Goal: Task Accomplishment & Management: Complete application form

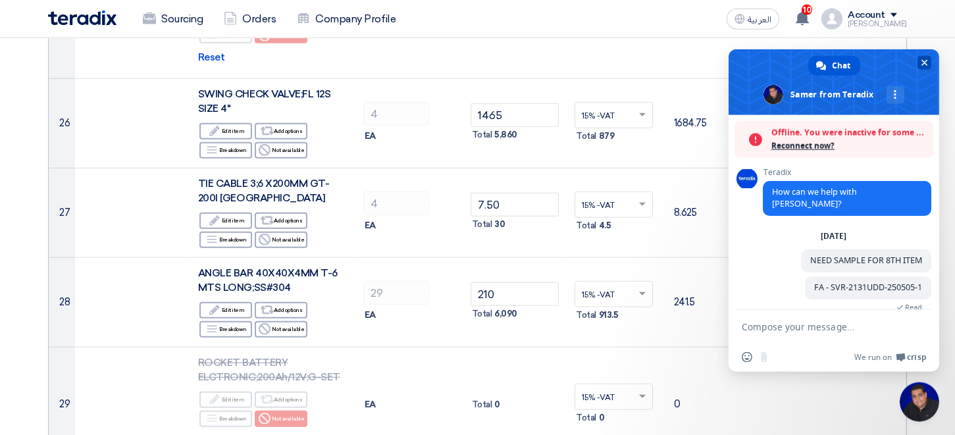
scroll to position [103, 0]
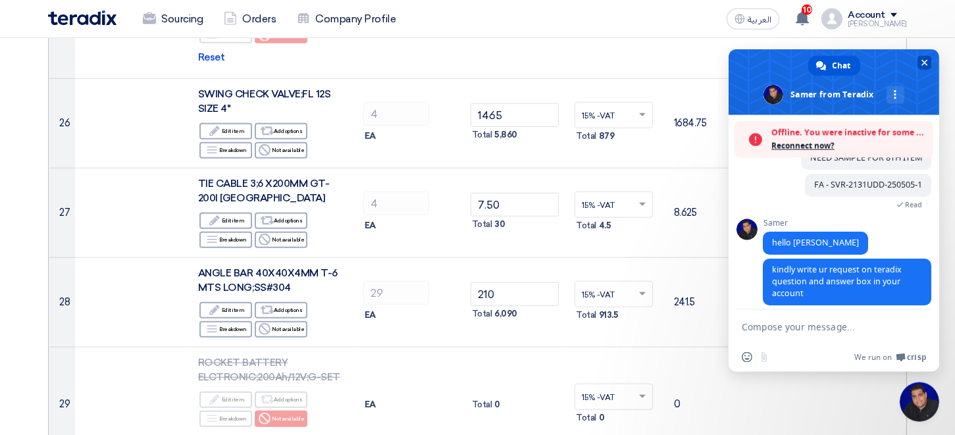
click at [923, 60] on span "Close chat" at bounding box center [925, 63] width 7 height 7
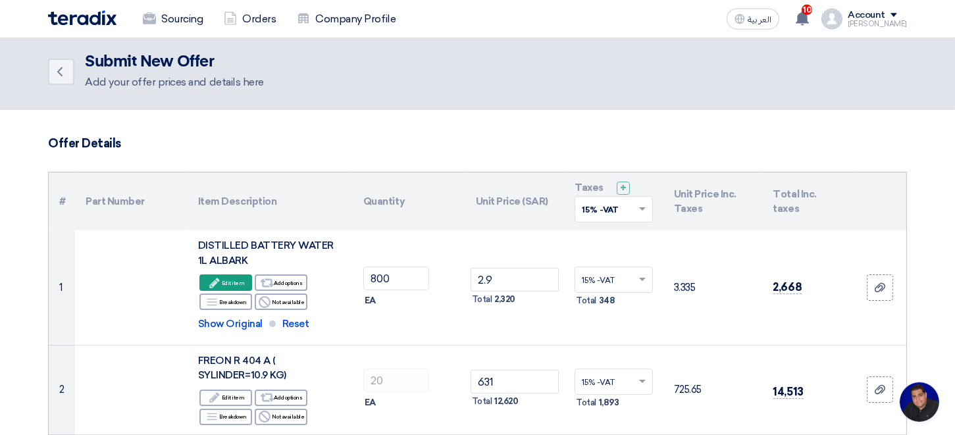
scroll to position [0, 0]
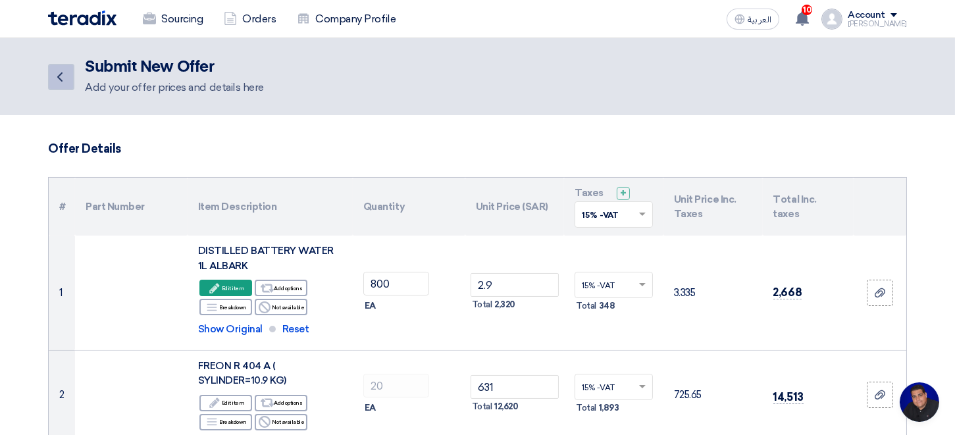
click at [60, 79] on use at bounding box center [59, 76] width 5 height 9
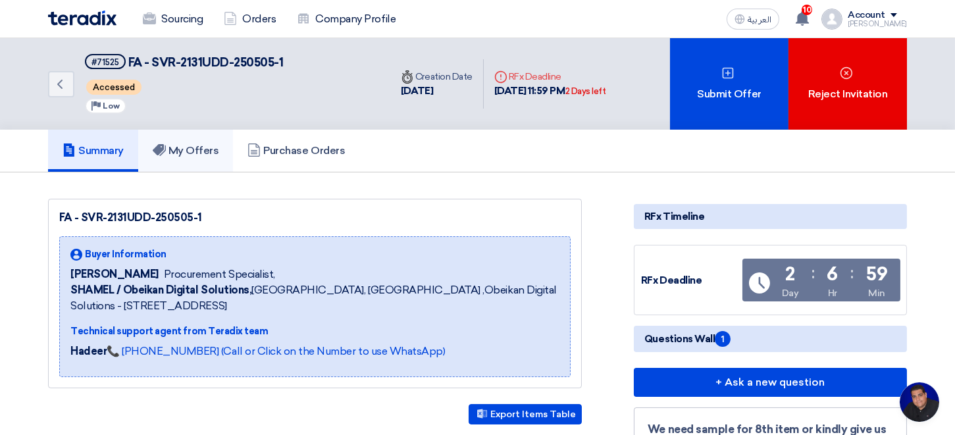
click at [201, 152] on h5 "My Offers" at bounding box center [186, 150] width 67 height 13
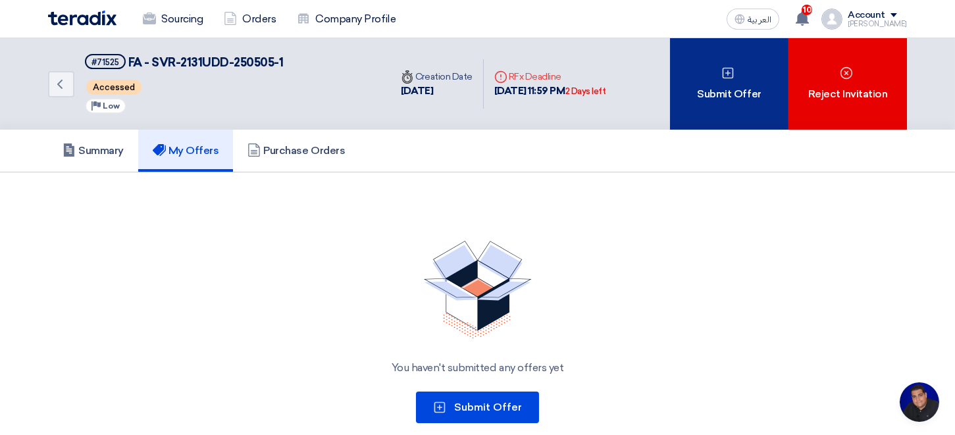
click at [738, 97] on div "Submit Offer" at bounding box center [729, 84] width 119 height 92
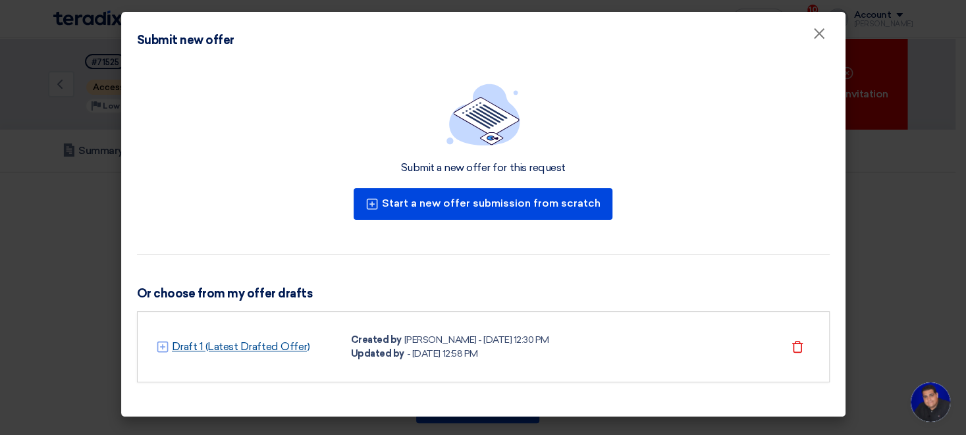
click at [240, 346] on link "Draft 1 (Latest Drafted Offer)" at bounding box center [241, 347] width 138 height 16
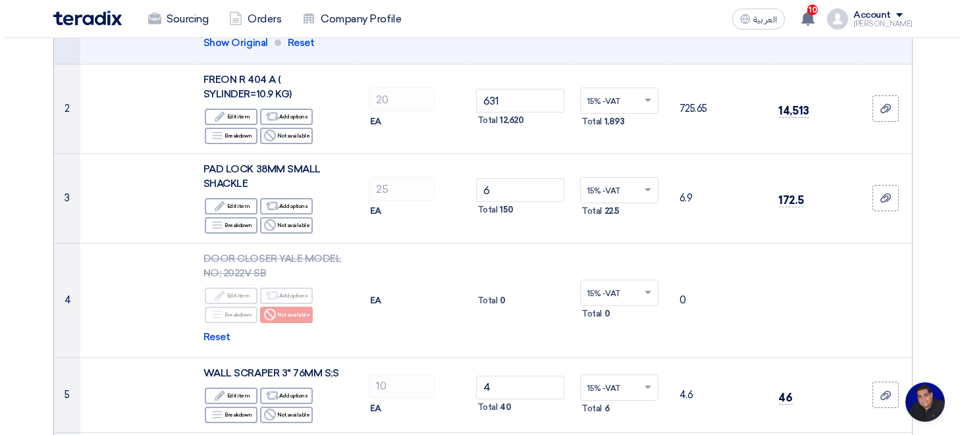
scroll to position [290, 0]
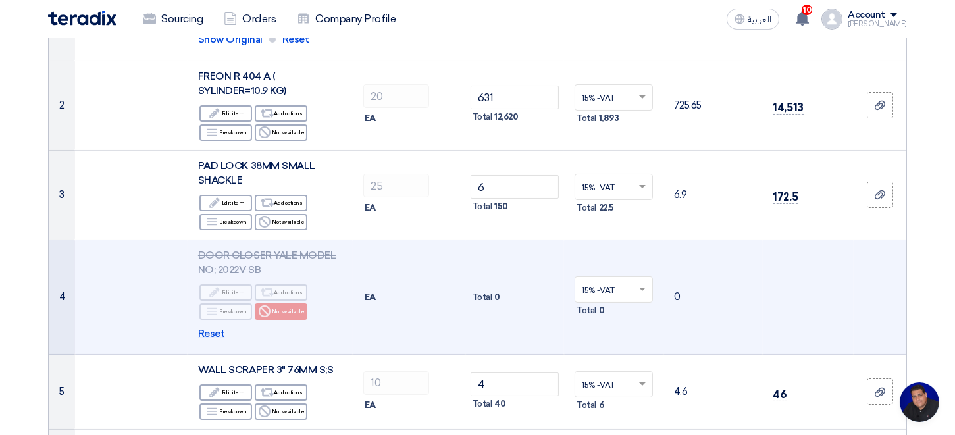
click at [212, 333] on span "Reset" at bounding box center [211, 334] width 27 height 15
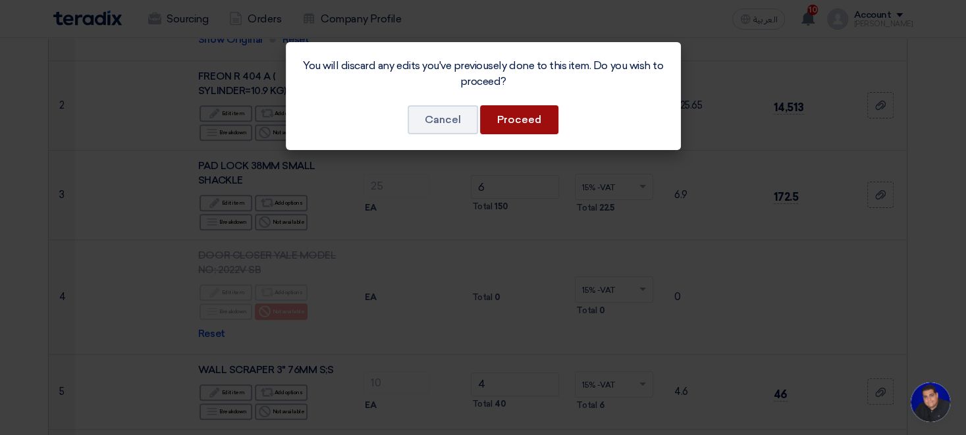
click at [504, 126] on button "Proceed" at bounding box center [519, 119] width 78 height 29
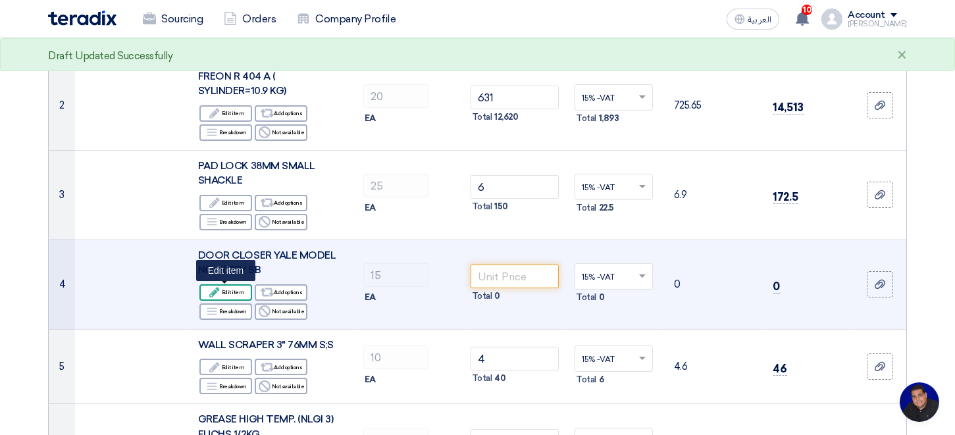
click at [233, 293] on div "Edit Edit item" at bounding box center [226, 292] width 53 height 16
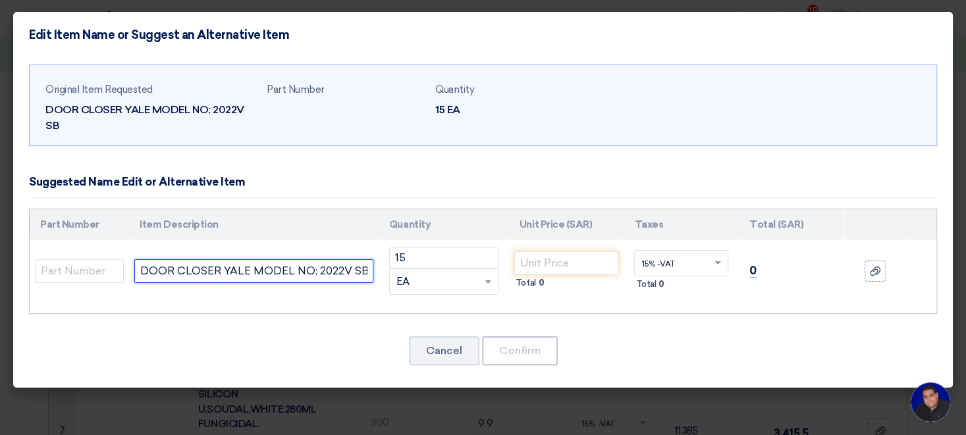
drag, startPoint x: 318, startPoint y: 269, endPoint x: 492, endPoint y: 259, distance: 174.2
click at [373, 259] on input "DOOR CLOSER YALE MODEL NO; 2022V SB" at bounding box center [253, 271] width 238 height 24
type input "DOOR CLOSER YALE MODEL NO; 722 Pro"
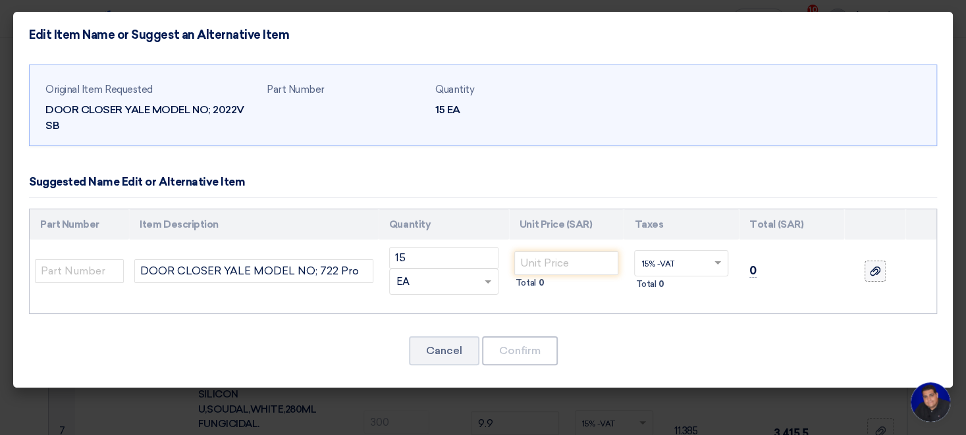
click at [873, 275] on use at bounding box center [875, 271] width 11 height 9
click at [0, 0] on input "file" at bounding box center [0, 0] width 0 height 0
click at [551, 267] on input "number" at bounding box center [566, 264] width 105 height 24
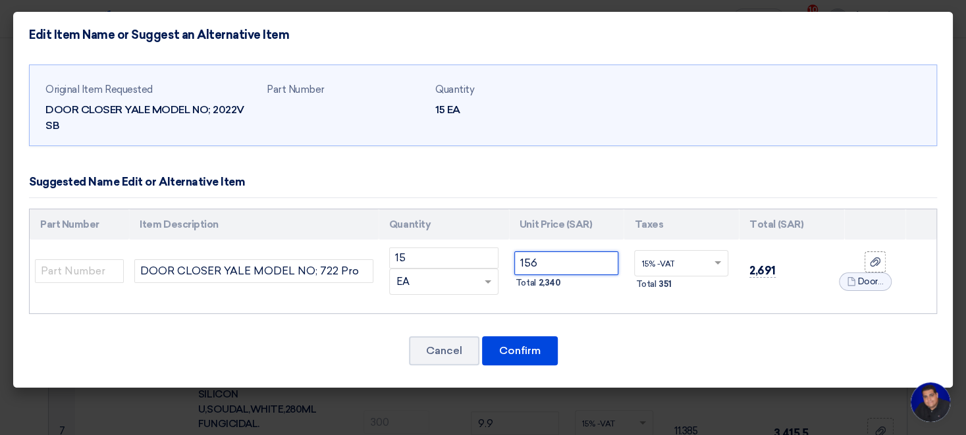
type input "156"
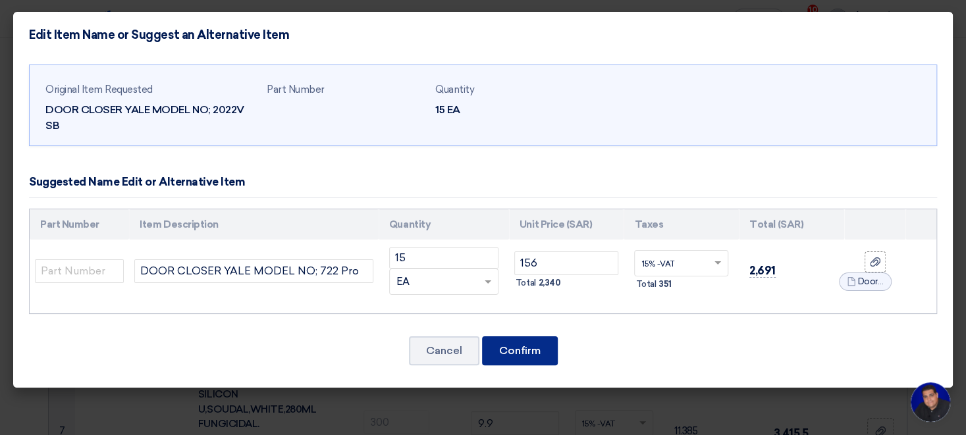
click at [514, 358] on button "Confirm" at bounding box center [520, 350] width 76 height 29
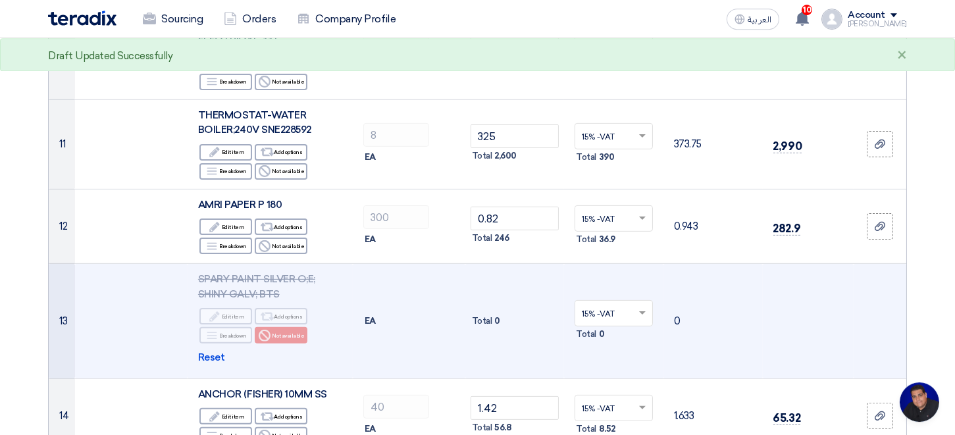
scroll to position [1128, 0]
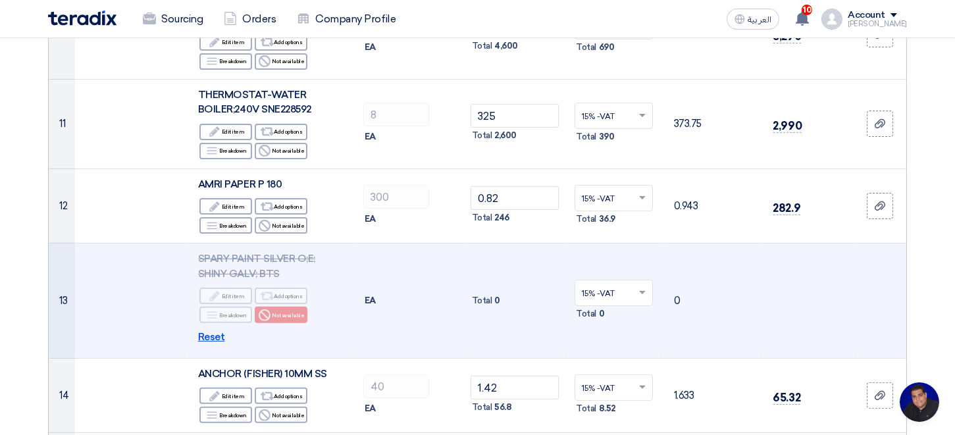
click at [215, 335] on span "Reset" at bounding box center [211, 337] width 27 height 15
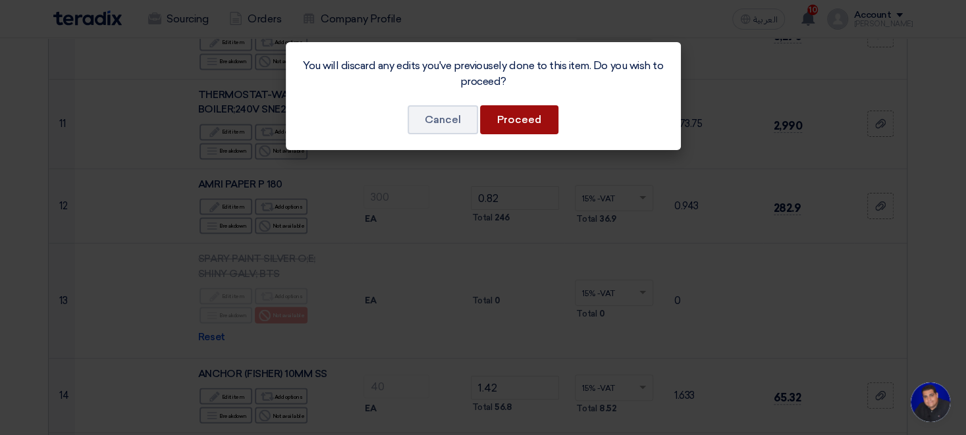
click at [506, 118] on button "Proceed" at bounding box center [519, 119] width 78 height 29
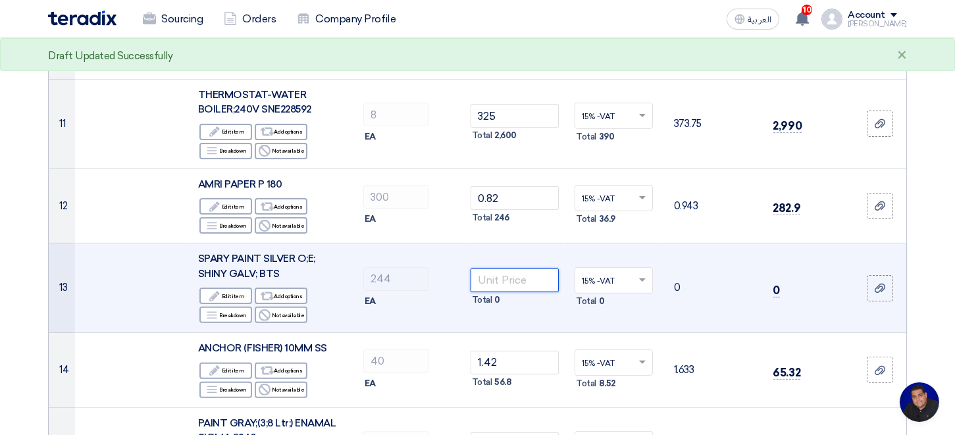
click at [498, 283] on input "number" at bounding box center [515, 281] width 89 height 24
type input "54"
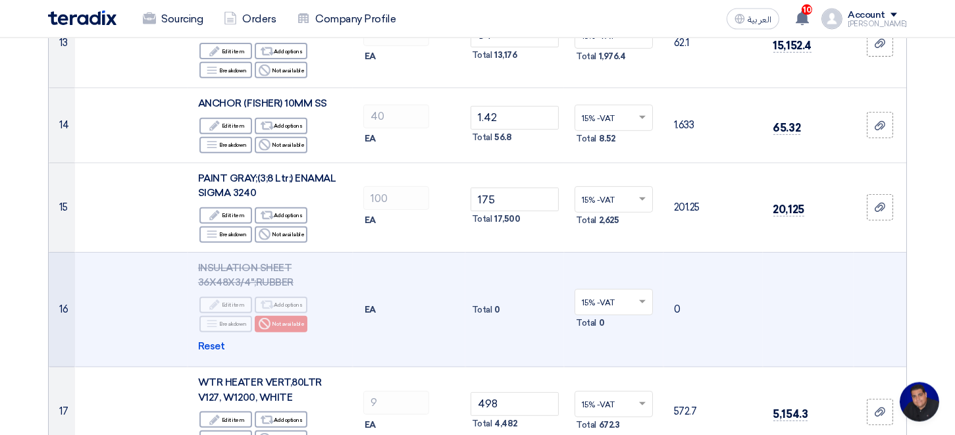
scroll to position [1418, 0]
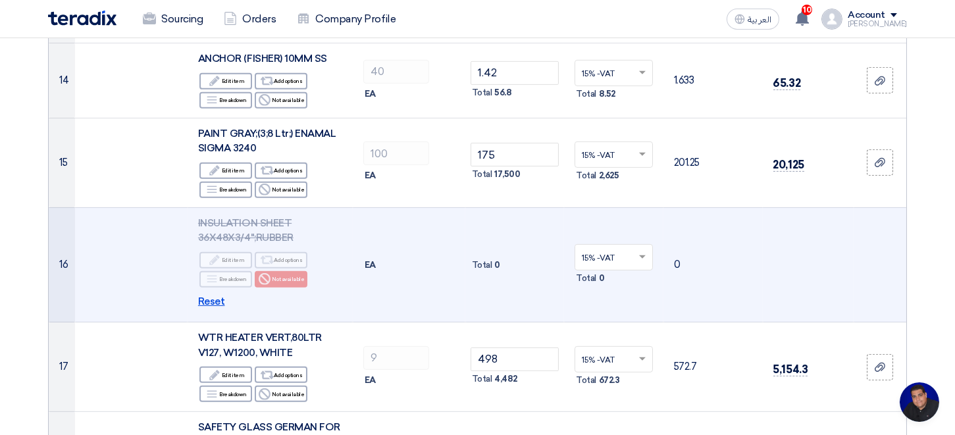
click at [214, 302] on span "Reset" at bounding box center [211, 301] width 27 height 15
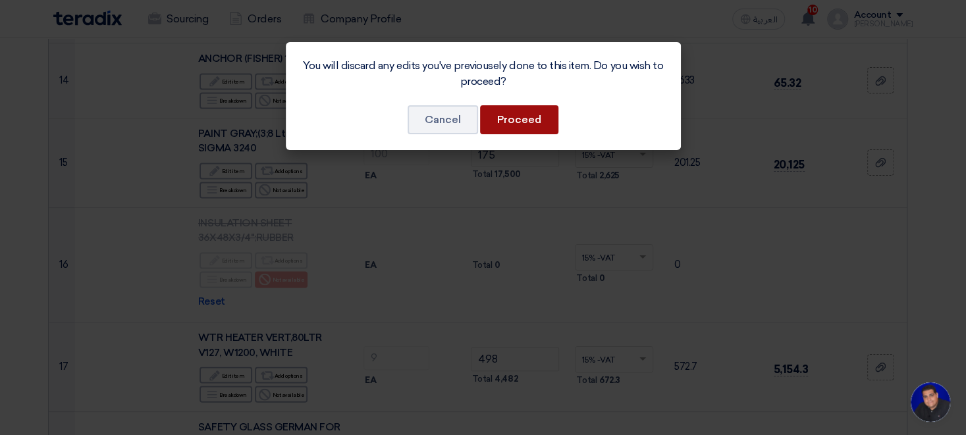
click at [502, 119] on button "Proceed" at bounding box center [519, 119] width 78 height 29
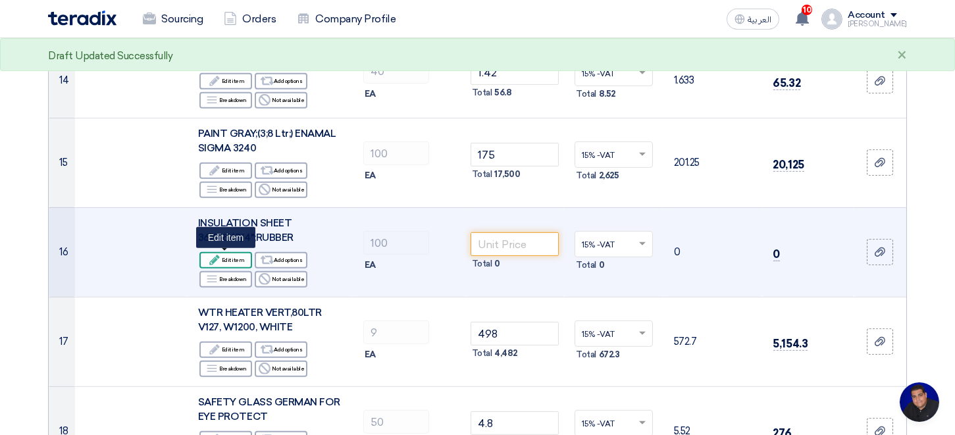
click at [241, 258] on div "Edit Edit item" at bounding box center [226, 260] width 53 height 16
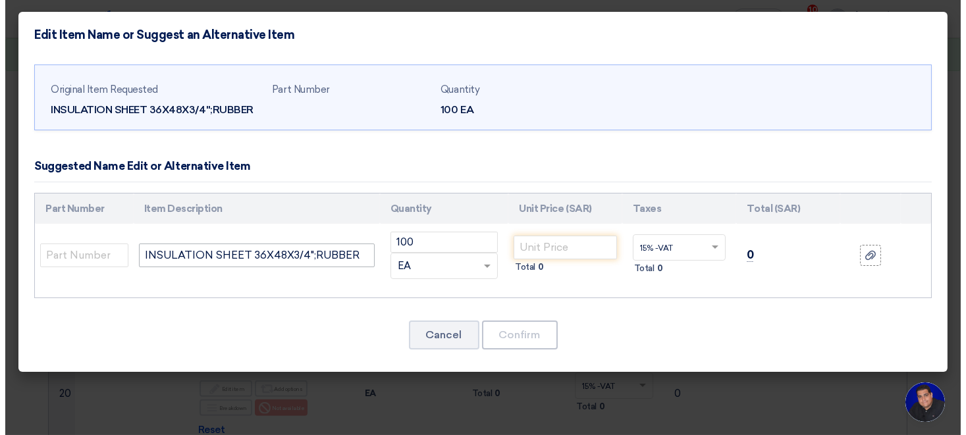
scroll to position [1189, 0]
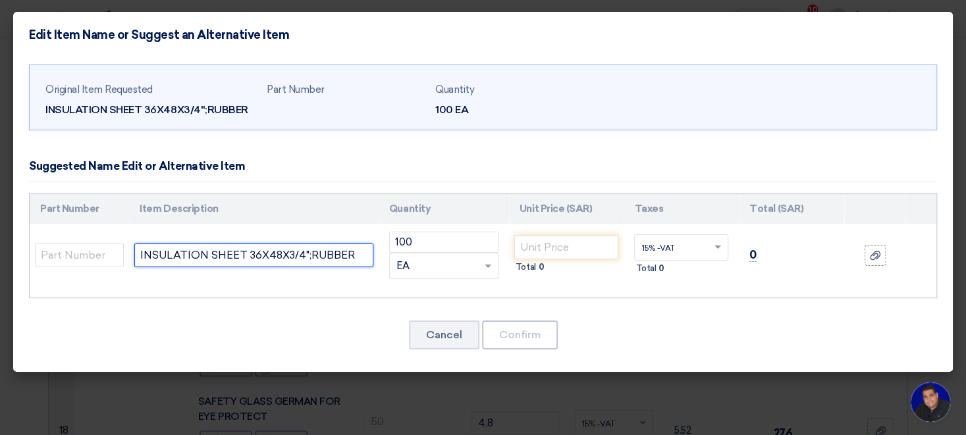
drag, startPoint x: 257, startPoint y: 257, endPoint x: 247, endPoint y: 253, distance: 11.3
click at [247, 253] on input "INSULATION SHEET 36X48X3/4";RUBBER" at bounding box center [253, 256] width 238 height 24
drag, startPoint x: 276, startPoint y: 253, endPoint x: 269, endPoint y: 250, distance: 7.7
click at [269, 250] on input "INSULATION SHEET 90X48X3/4";RUBBER" at bounding box center [253, 256] width 238 height 24
drag, startPoint x: 258, startPoint y: 252, endPoint x: 246, endPoint y: 250, distance: 12.1
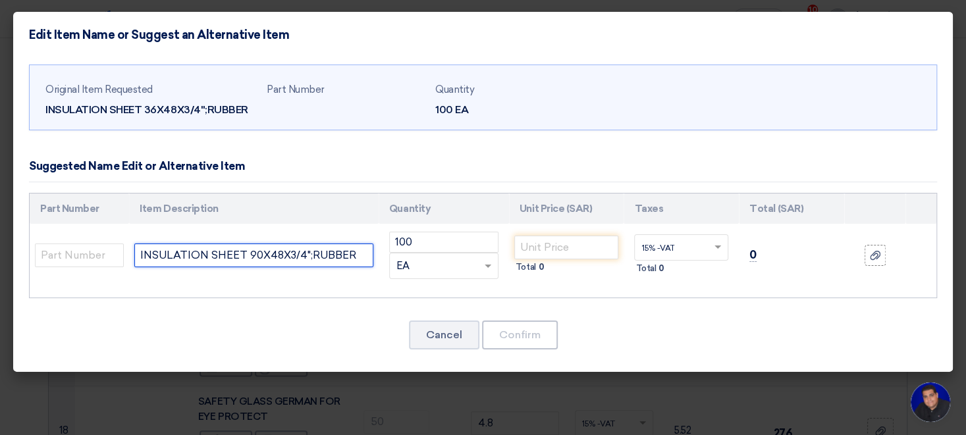
click at [246, 250] on input "INSULATION SHEET 90X48X3/4";RUBBER" at bounding box center [253, 256] width 238 height 24
drag, startPoint x: 281, startPoint y: 254, endPoint x: 272, endPoint y: 248, distance: 10.4
click at [272, 248] on input "INSULATION SHEET 120X48X3/4";RUBBER" at bounding box center [253, 256] width 238 height 24
drag, startPoint x: 304, startPoint y: 254, endPoint x: 292, endPoint y: 247, distance: 13.6
click at [292, 247] on input "INSULATION SHEET 120X90X3/4";RUBBER" at bounding box center [253, 256] width 238 height 24
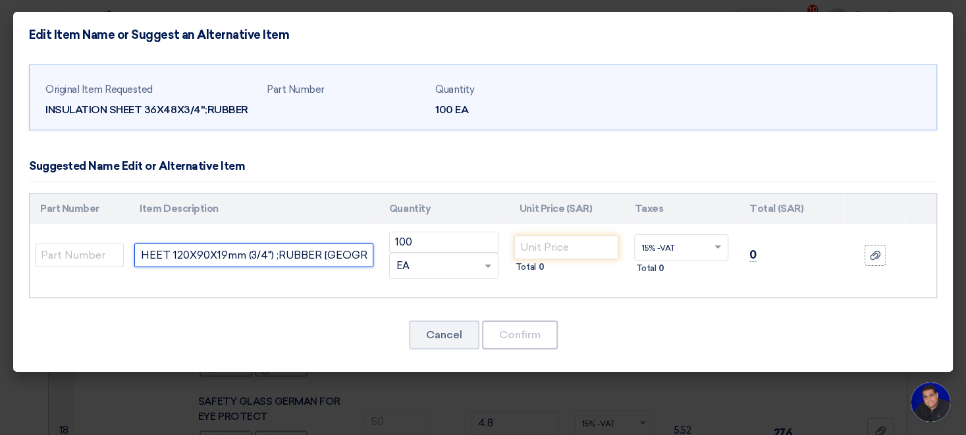
scroll to position [0, 85]
type input "INSULATION SHEET 120X90X19mm (3/4") ;RUBBER [GEOGRAPHIC_DATA]"
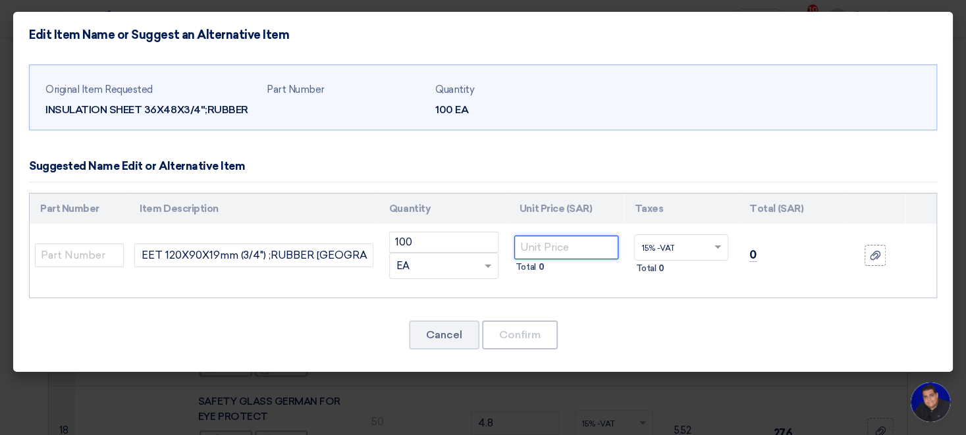
click at [559, 250] on input "number" at bounding box center [566, 248] width 105 height 24
type input "88"
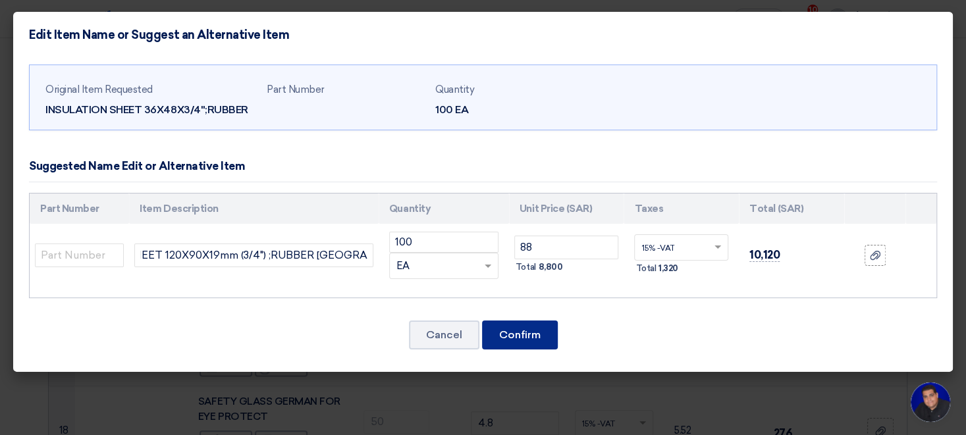
click at [530, 333] on button "Confirm" at bounding box center [520, 335] width 76 height 29
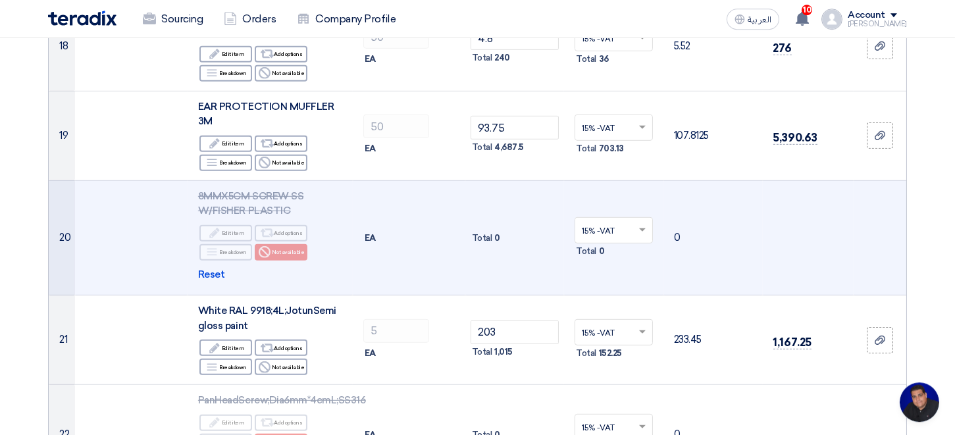
scroll to position [1852, 0]
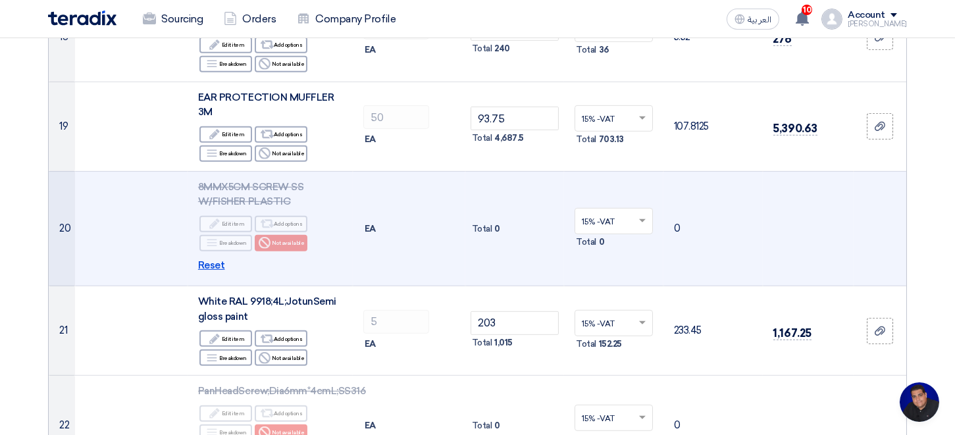
click at [214, 265] on span "Reset" at bounding box center [211, 265] width 27 height 15
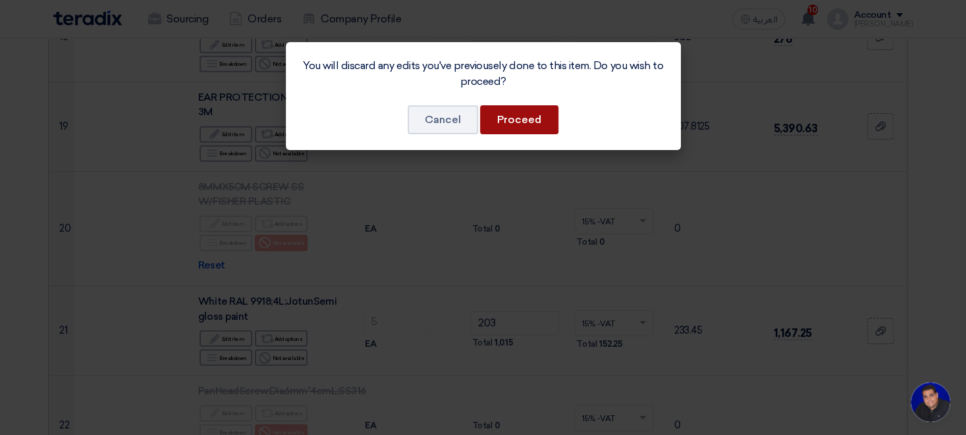
click at [516, 123] on button "Proceed" at bounding box center [519, 119] width 78 height 29
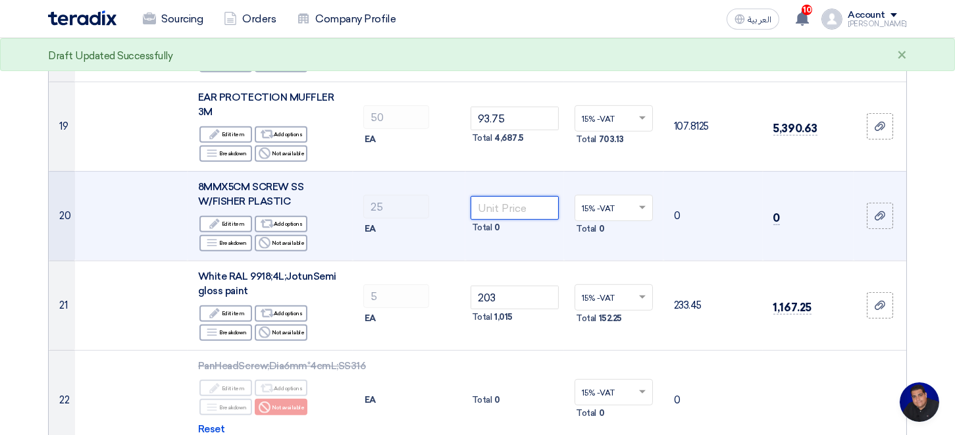
click at [497, 206] on input "number" at bounding box center [515, 208] width 89 height 24
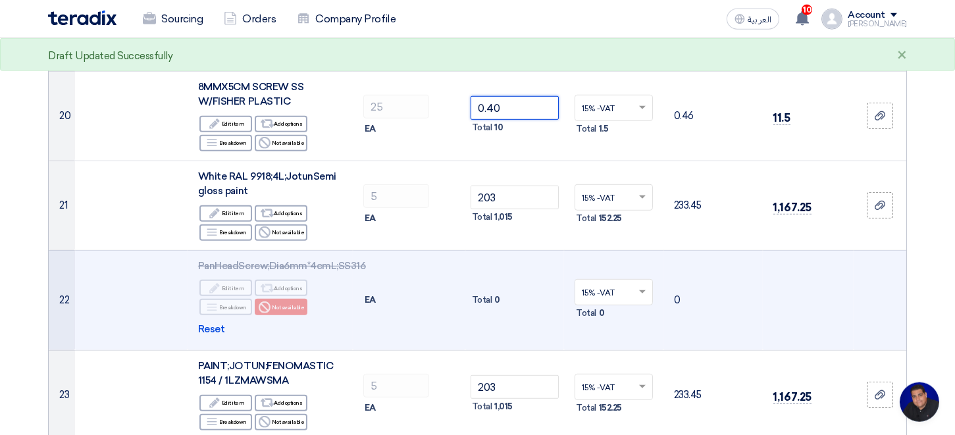
scroll to position [1997, 0]
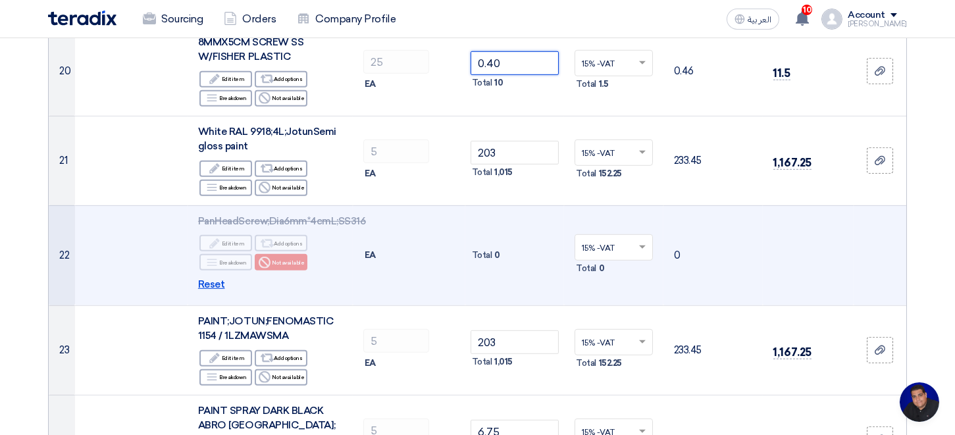
type input "0.40"
click at [210, 281] on span "Reset" at bounding box center [211, 284] width 27 height 15
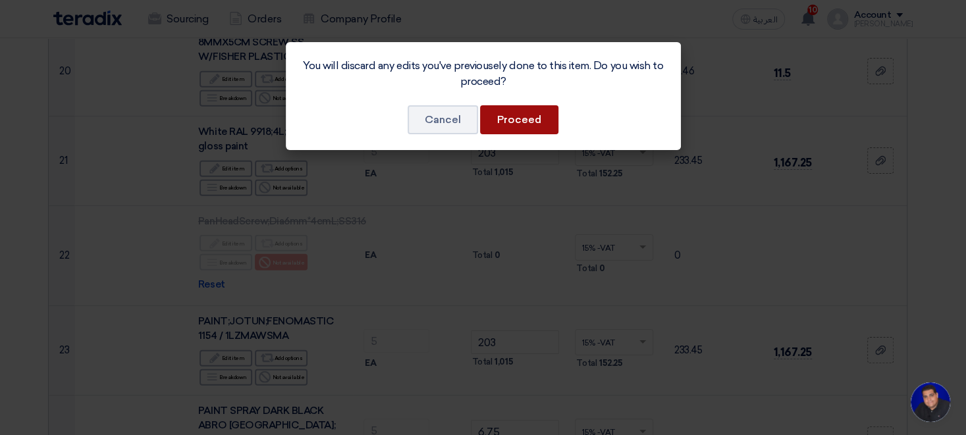
click at [522, 120] on button "Proceed" at bounding box center [519, 119] width 78 height 29
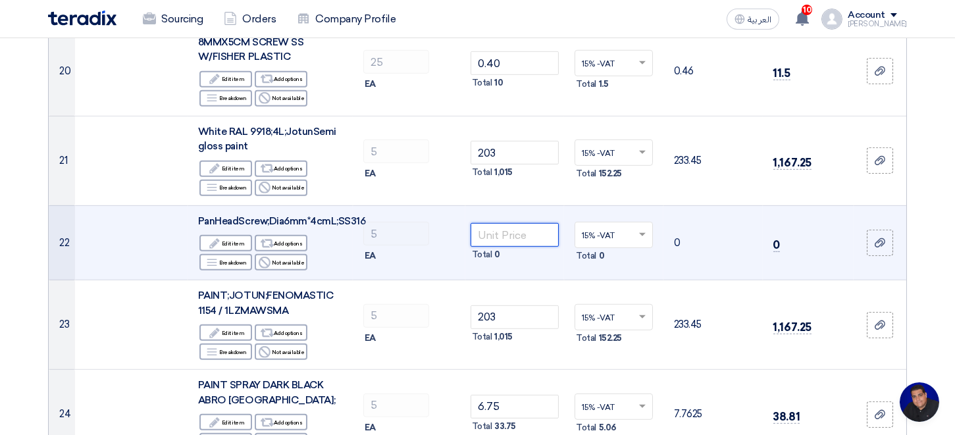
click at [531, 233] on input "number" at bounding box center [515, 235] width 89 height 24
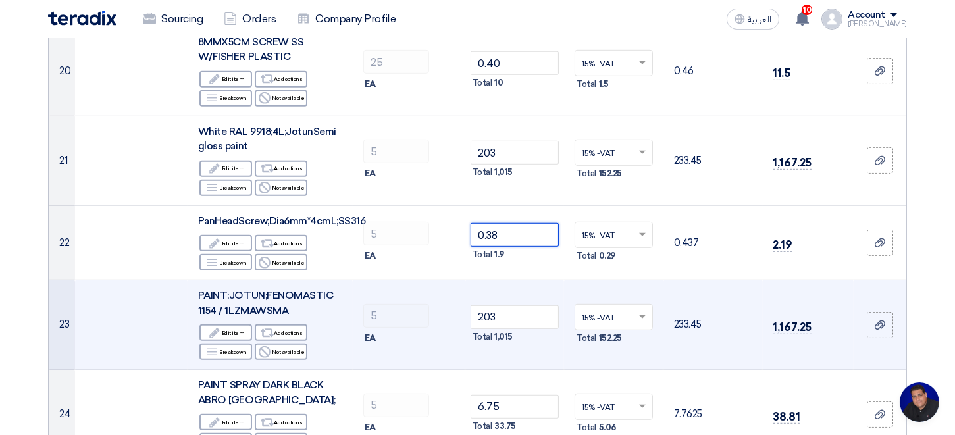
type input "0.38"
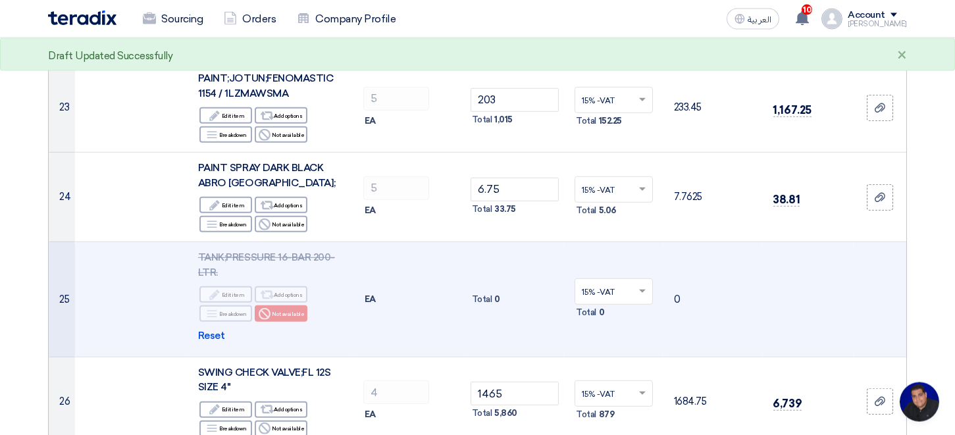
scroll to position [2215, 0]
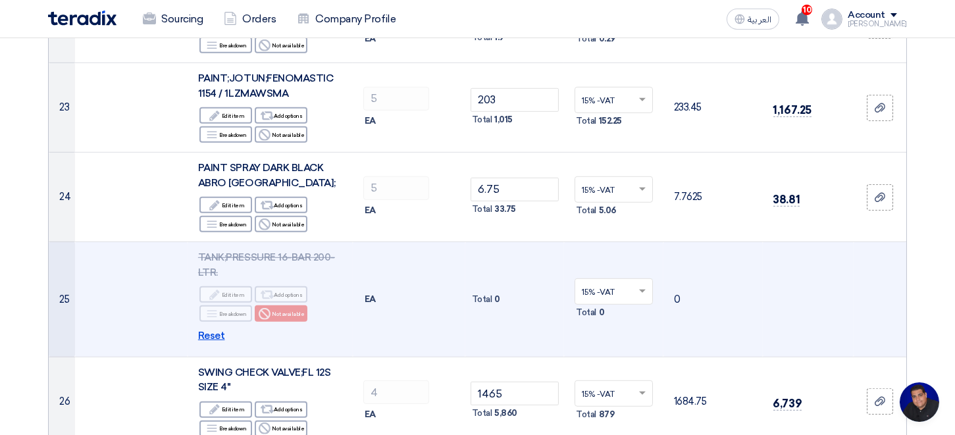
click at [210, 335] on span "Reset" at bounding box center [211, 336] width 27 height 15
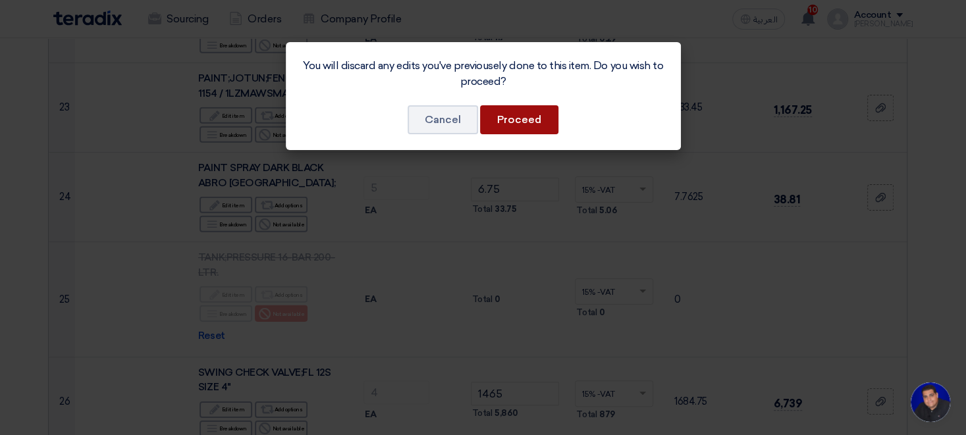
click at [505, 122] on button "Proceed" at bounding box center [519, 119] width 78 height 29
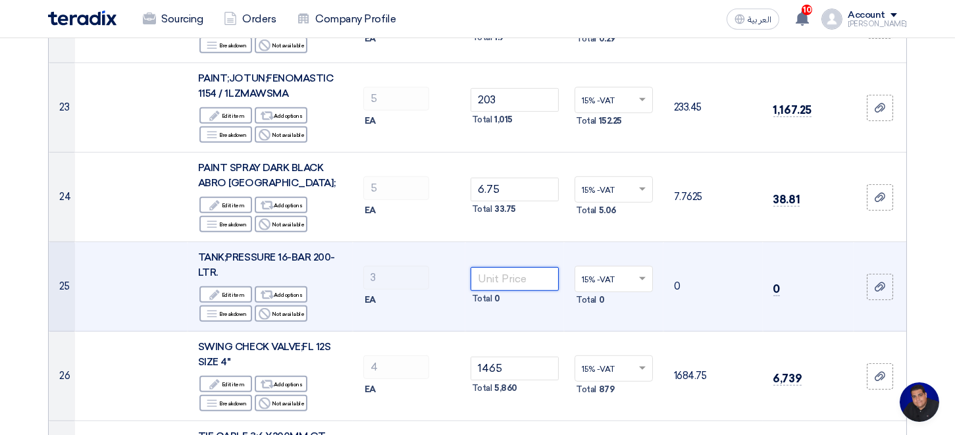
click at [513, 273] on input "number" at bounding box center [515, 279] width 89 height 24
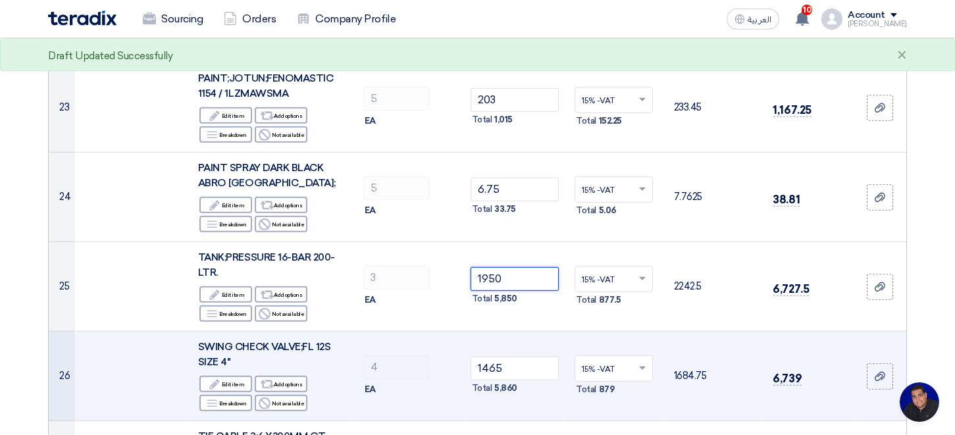
type input "1950"
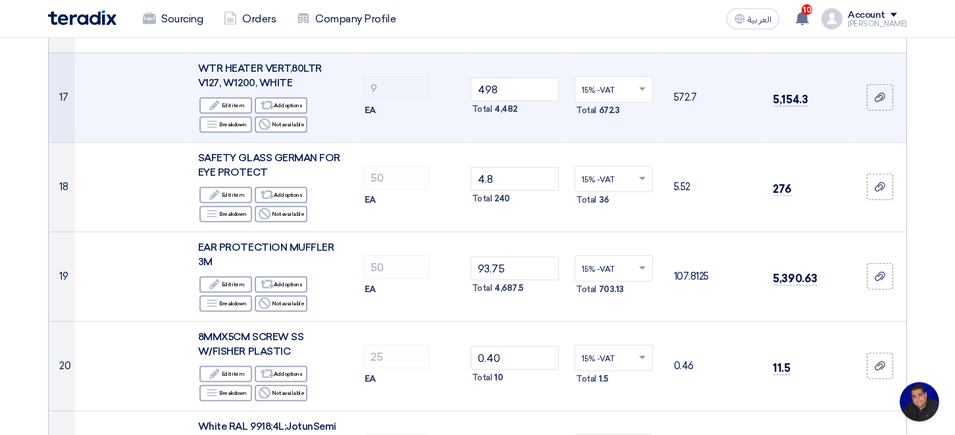
scroll to position [1666, 0]
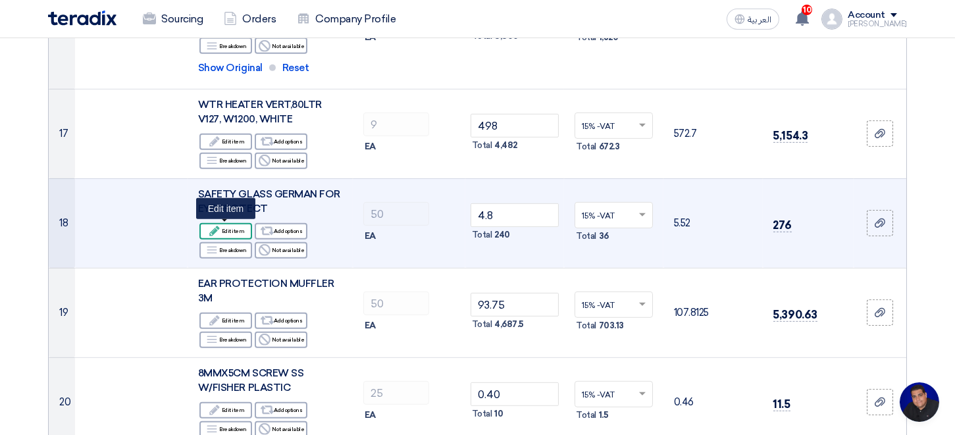
click at [230, 230] on div "Edit Edit item" at bounding box center [226, 231] width 53 height 16
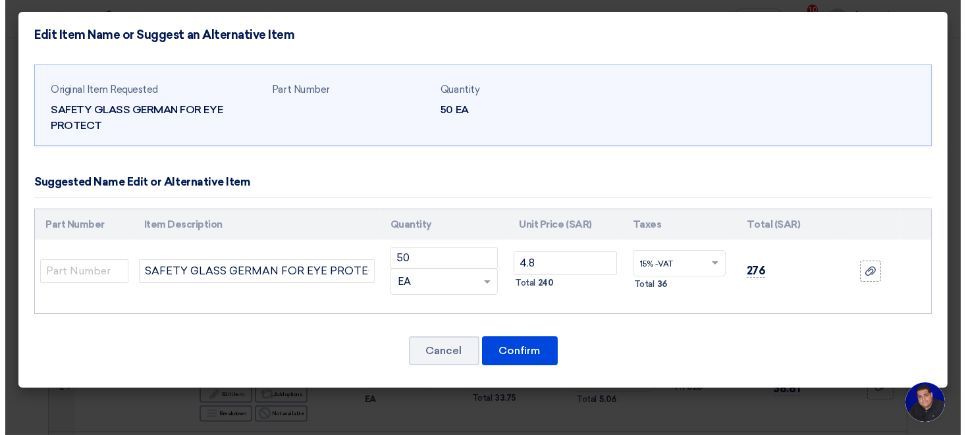
scroll to position [1436, 0]
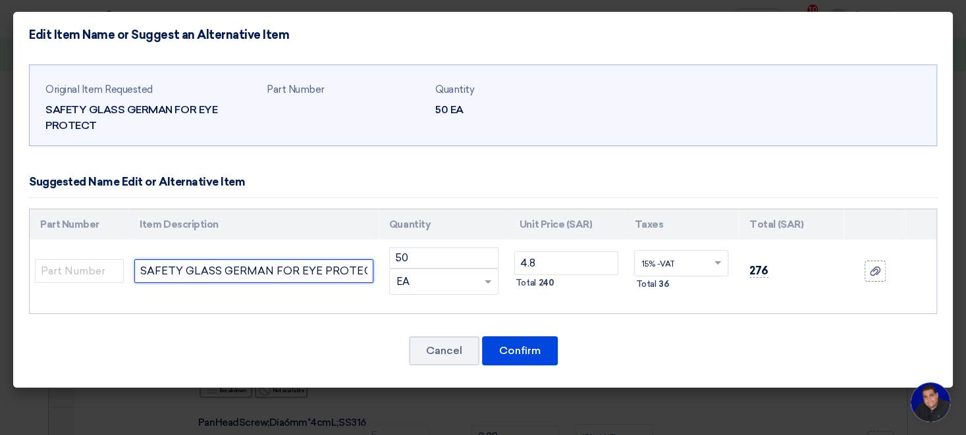
drag, startPoint x: 225, startPoint y: 268, endPoint x: 267, endPoint y: 266, distance: 42.8
click at [269, 268] on input "SAFETY GLASS GERMAN FOR EYE PROTECT" at bounding box center [253, 271] width 238 height 24
click at [325, 269] on input "SAFETY GLASS FOR EYE PROTECT" at bounding box center [253, 271] width 238 height 24
type input "SAFETY GLASS FOR EYE PROTECT ([GEOGRAPHIC_DATA]/[GEOGRAPHIC_DATA])"
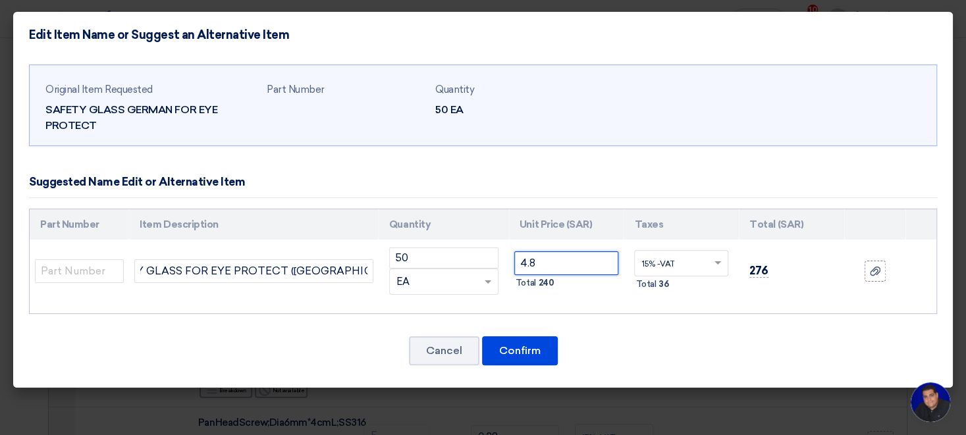
drag, startPoint x: 525, startPoint y: 263, endPoint x: 515, endPoint y: 251, distance: 15.9
click at [516, 252] on input "4.8" at bounding box center [566, 264] width 105 height 24
drag, startPoint x: 504, startPoint y: 256, endPoint x: 454, endPoint y: 248, distance: 50.8
click at [514, 252] on input "3.8" at bounding box center [566, 264] width 105 height 24
type input "4.10"
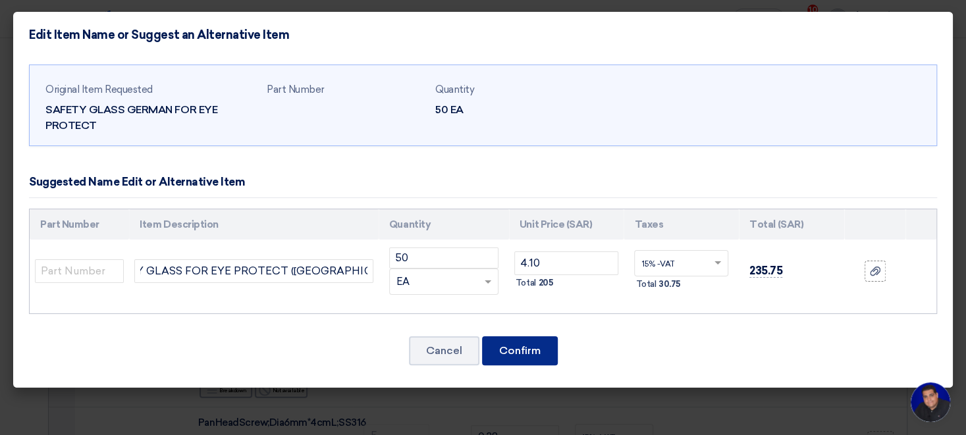
click at [518, 350] on button "Confirm" at bounding box center [520, 350] width 76 height 29
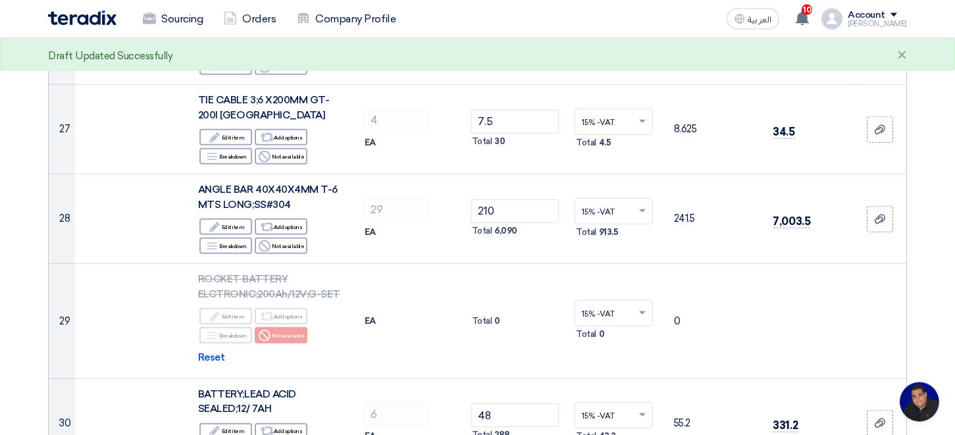
scroll to position [2592, 0]
